Goal: Navigation & Orientation: Find specific page/section

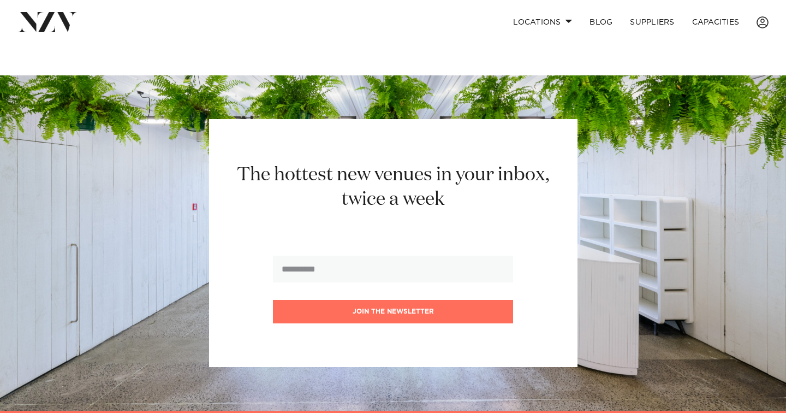
scroll to position [1350, 0]
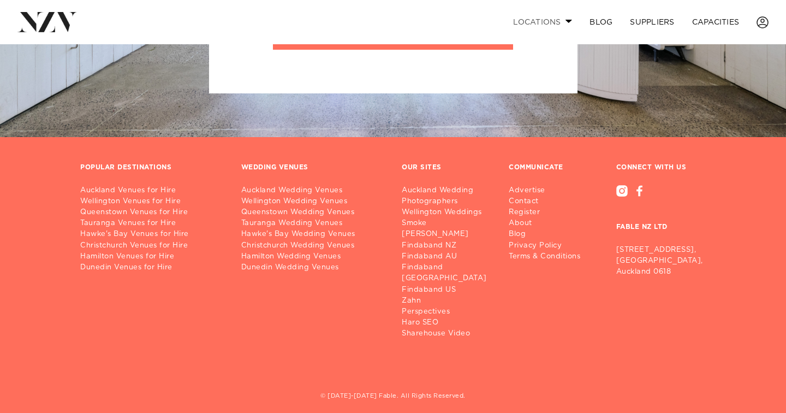
click at [546, 23] on link "Locations" at bounding box center [542, 21] width 76 height 23
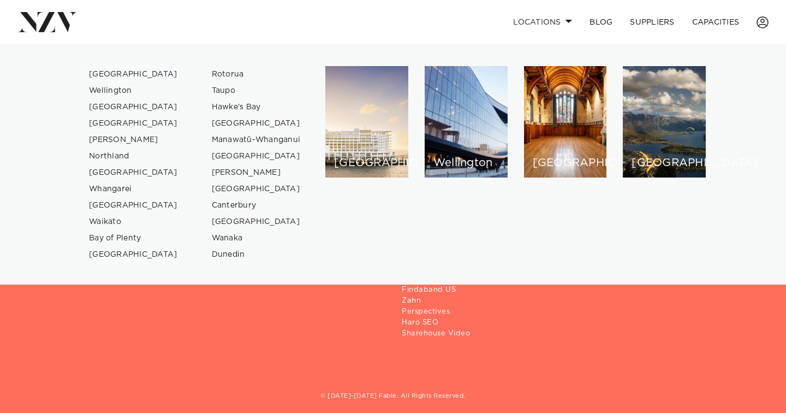
click at [108, 74] on link "[GEOGRAPHIC_DATA]" at bounding box center [133, 74] width 106 height 16
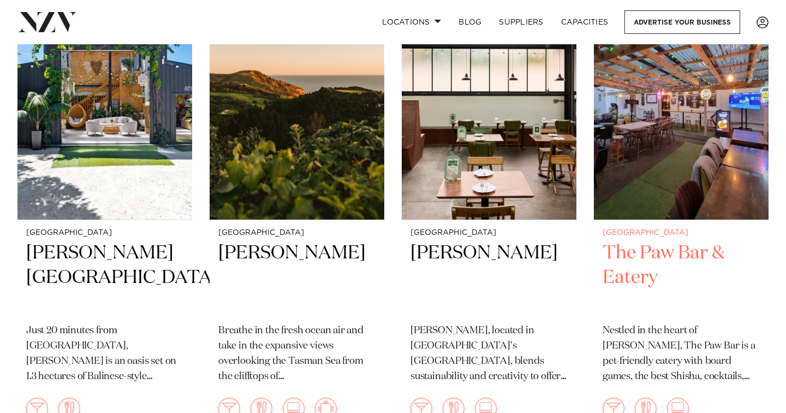
scroll to position [13238, 0]
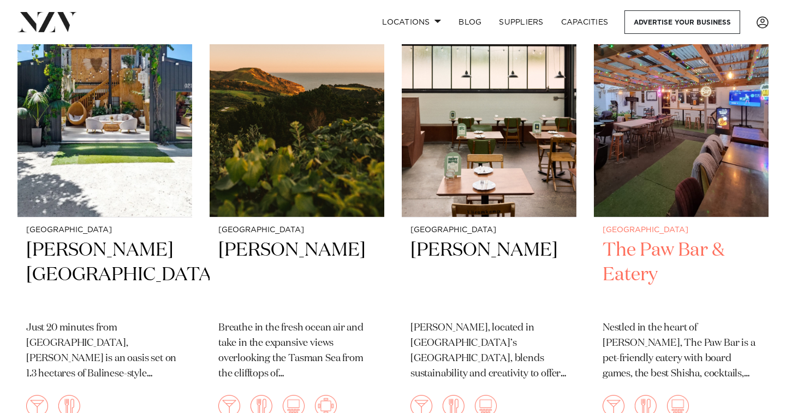
click at [636, 238] on h2 "The Paw Bar & Eatery" at bounding box center [680, 275] width 157 height 74
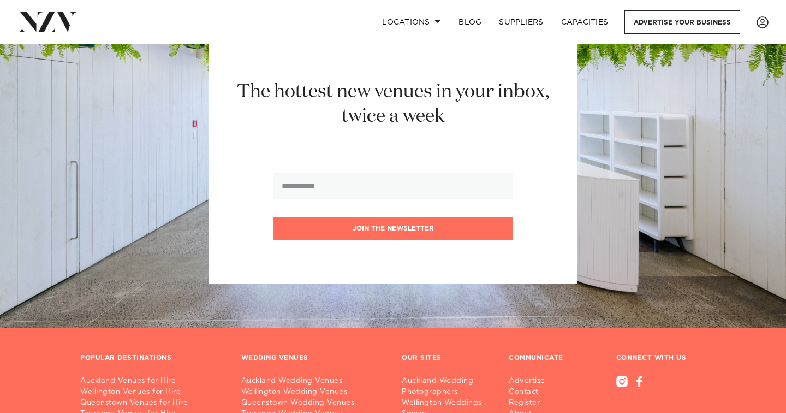
scroll to position [15272, 0]
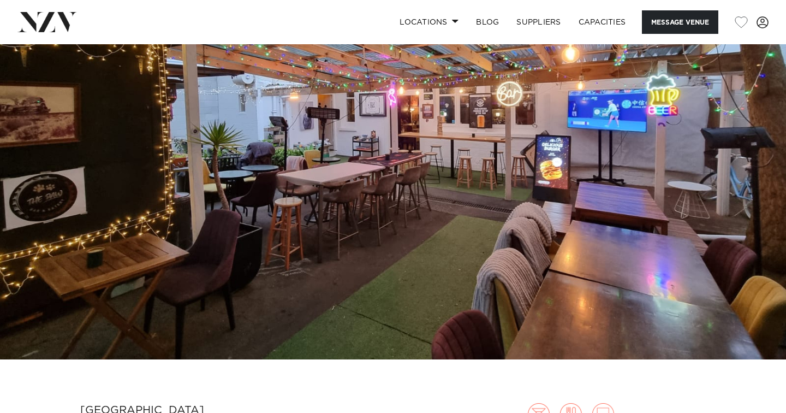
scroll to position [7, 0]
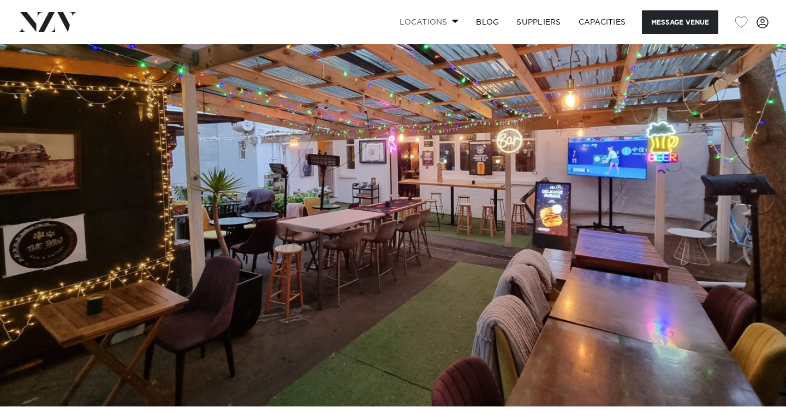
click at [445, 18] on link "Locations" at bounding box center [429, 21] width 76 height 23
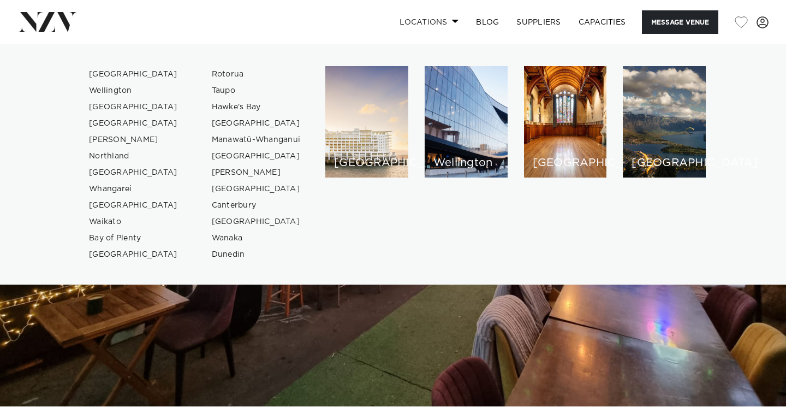
click at [445, 17] on link "Locations" at bounding box center [429, 21] width 76 height 23
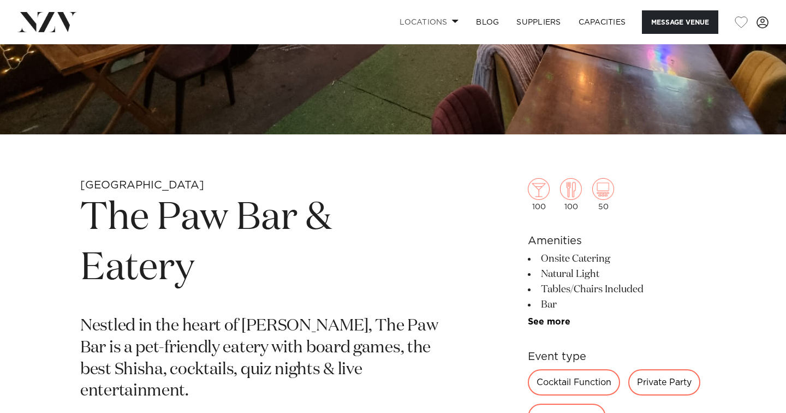
scroll to position [302, 0]
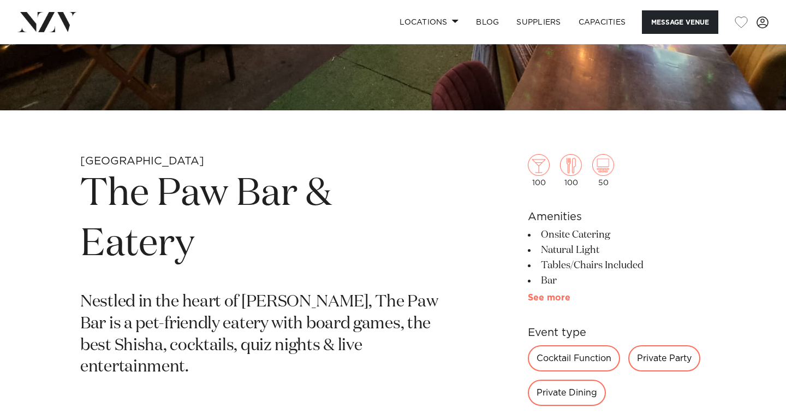
click at [558, 294] on link "See more" at bounding box center [570, 297] width 85 height 9
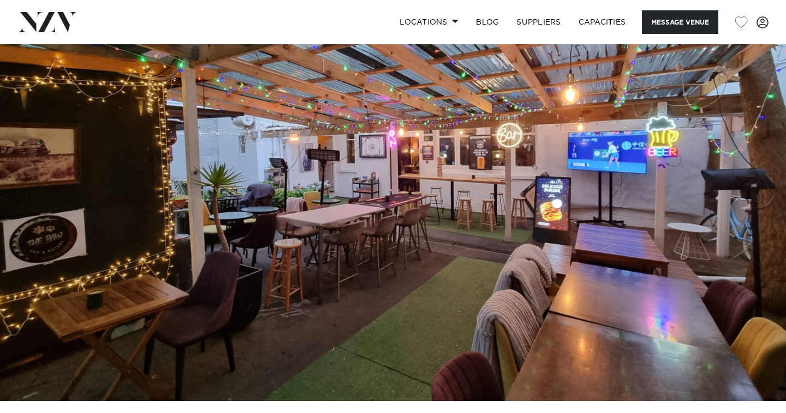
scroll to position [19, 0]
